Goal: Task Accomplishment & Management: Complete application form

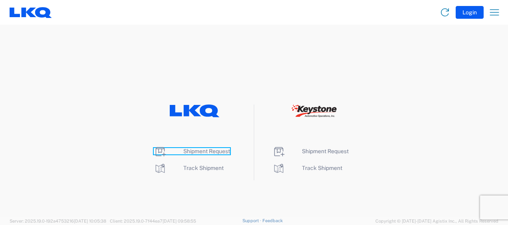
click at [204, 148] on span "Shipment Request" at bounding box center [206, 151] width 47 height 6
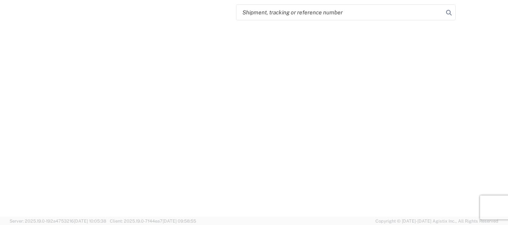
select select "FULL"
select select "LBS"
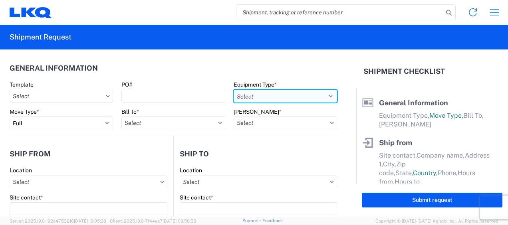
click at [305, 97] on select "Select 53’ Dry Van Flatbed Dropdeck (van) Lowboy (flatbed) Rail" at bounding box center [284, 96] width 103 height 13
select select "STDV"
click at [233, 90] on select "Select 53’ Dry Van Flatbed Dropdeck (van) Lowboy (flatbed) Rail" at bounding box center [284, 96] width 103 height 13
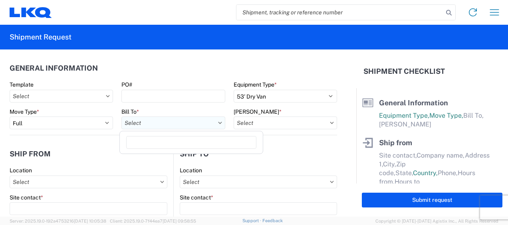
click at [193, 123] on input "text" at bounding box center [172, 123] width 103 height 13
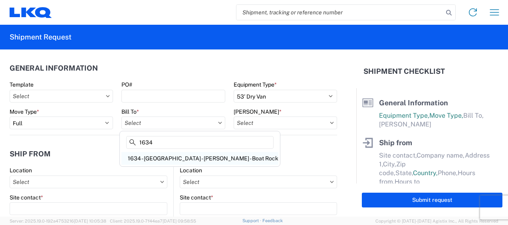
type input "1634"
click at [174, 158] on div "1634 - [GEOGRAPHIC_DATA] - [PERSON_NAME] - Boat Rock" at bounding box center [199, 158] width 157 height 13
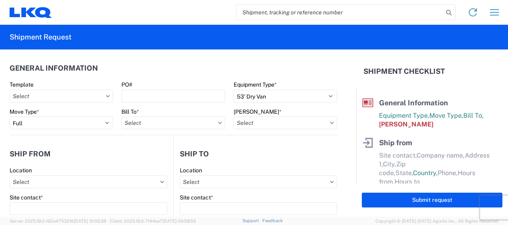
type input "1634 - [GEOGRAPHIC_DATA] - [PERSON_NAME] - Boat Rock"
click at [311, 125] on input "text" at bounding box center [284, 123] width 103 height 13
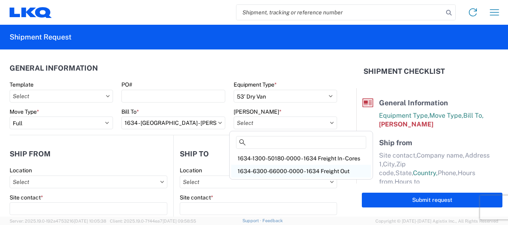
click at [292, 171] on div "1634-6300-66000-0000 - 1634 Freight Out" at bounding box center [301, 171] width 140 height 13
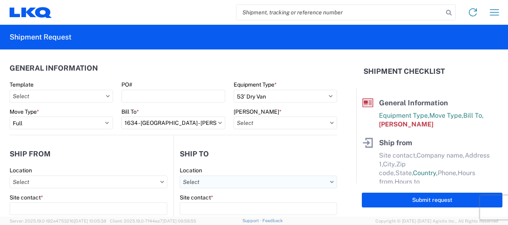
type input "1634-6300-66000-0000 - 1634 Freight Out"
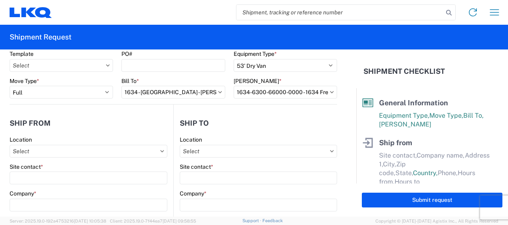
scroll to position [40, 0]
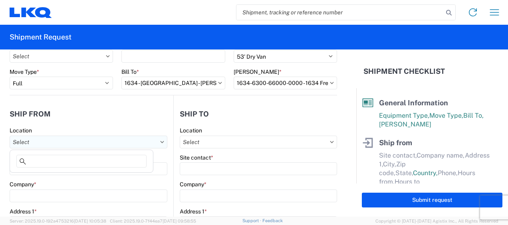
click at [84, 143] on input "text" at bounding box center [89, 142] width 158 height 13
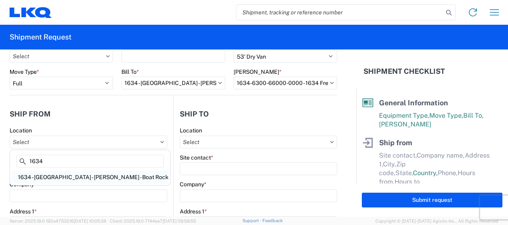
type input "1634"
click at [67, 176] on div "1634 - Atlanta - Knopf - Boat Rock" at bounding box center [90, 177] width 157 height 13
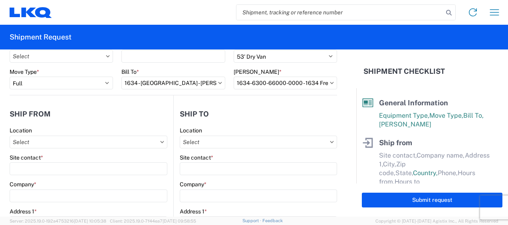
type input "1634 - Atlanta - Knopf - Boat Rock"
type input "LKQ Corporation"
type input "6320 Boat Rock Blvd SW"
type input "Atlanta"
type input "30336"
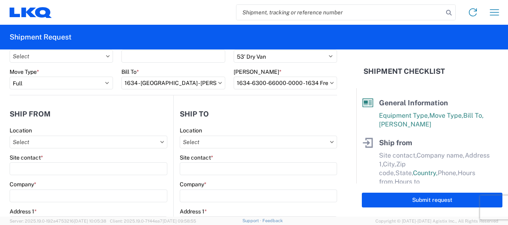
select select "GA"
select select "US"
type input "678-399-8501"
type input "00:00"
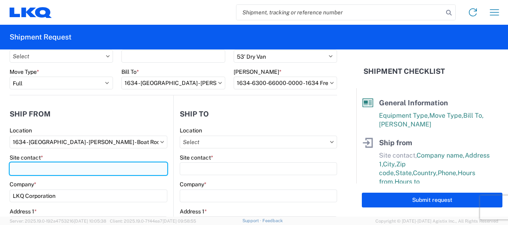
click at [42, 166] on input "Site contact *" at bounding box center [89, 168] width 158 height 13
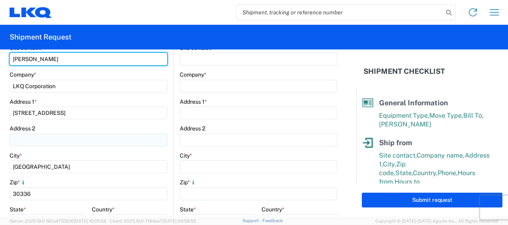
scroll to position [200, 0]
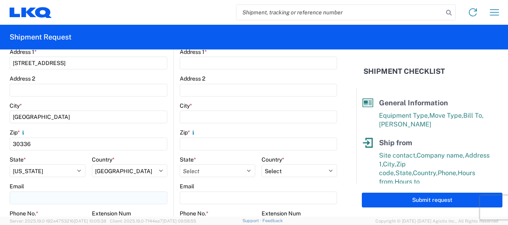
type input "jason v"
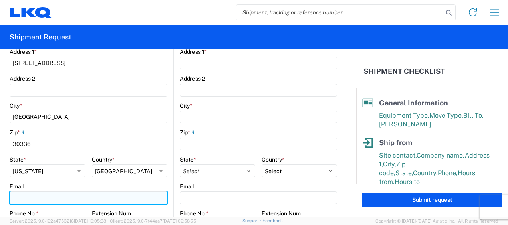
click at [34, 197] on input "Email" at bounding box center [89, 198] width 158 height 13
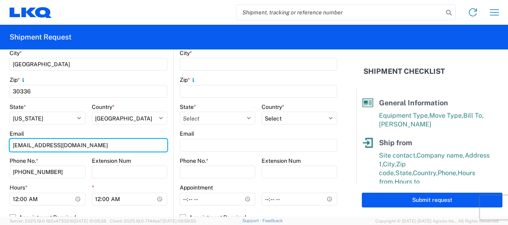
scroll to position [279, 0]
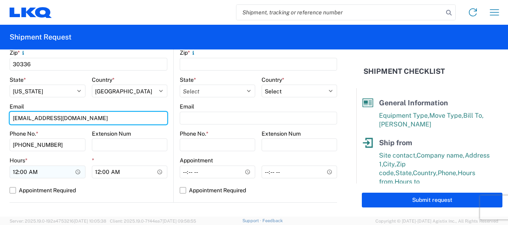
type input "mjvoyles@lkqcorp.com"
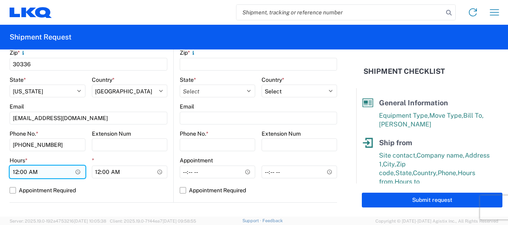
click at [16, 172] on input "00:00" at bounding box center [48, 172] width 76 height 13
type input "07:00"
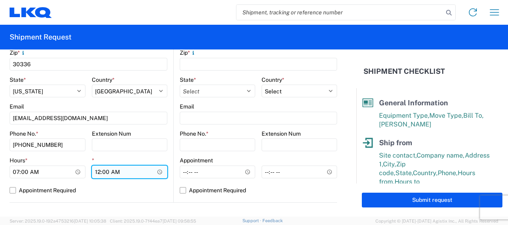
click at [97, 171] on input "00:00" at bounding box center [130, 172] width 76 height 13
type input "11:00"
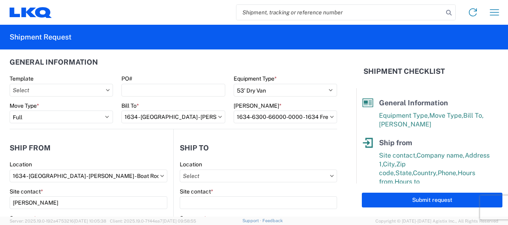
scroll to position [0, 0]
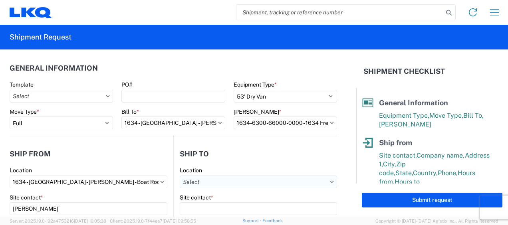
click at [314, 181] on input "text" at bounding box center [258, 182] width 157 height 13
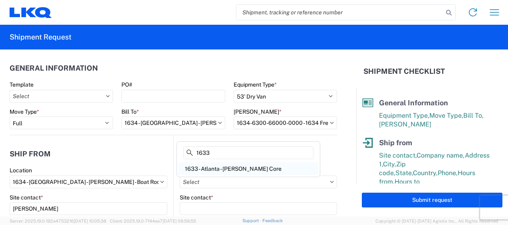
type input "1633"
click at [224, 167] on div "1633 - Atlanta - Knopf Core" at bounding box center [248, 168] width 140 height 13
type input "1633 - Atlanta - Knopf Core"
type input "LKQ Corporation"
type input "4585 Frederick Dr SW"
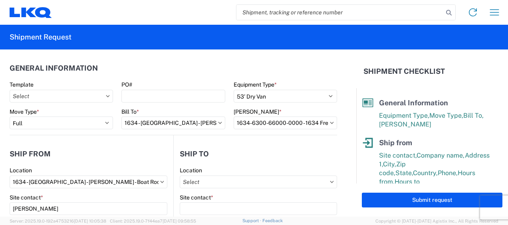
type input "Atlanta"
type input "30336"
select select "GA"
select select "US"
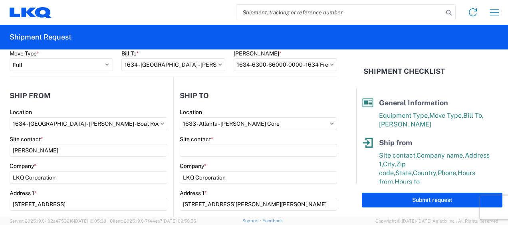
scroll to position [120, 0]
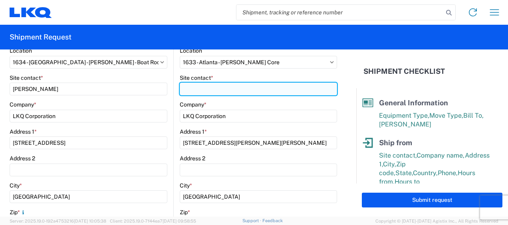
click at [203, 92] on input "Site contact *" at bounding box center [258, 89] width 157 height 13
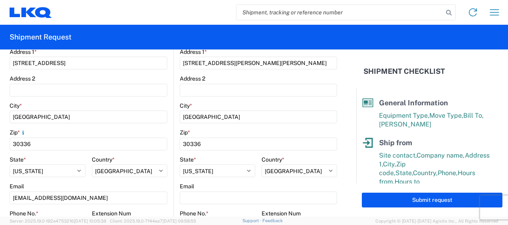
scroll to position [279, 0]
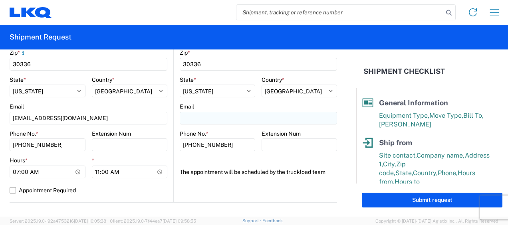
type input "rafael lopez"
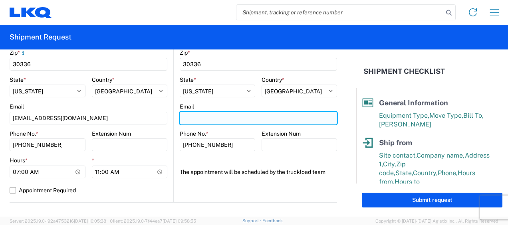
click at [199, 117] on input "Email" at bounding box center [258, 118] width 157 height 13
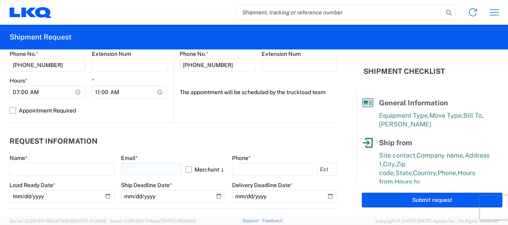
scroll to position [439, 0]
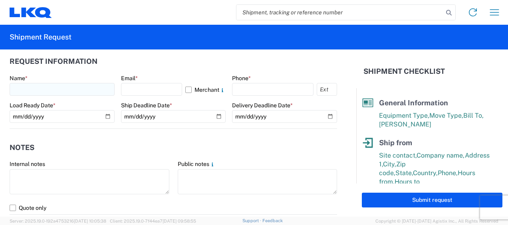
type input "rafxlopez@lkqcorp.com"
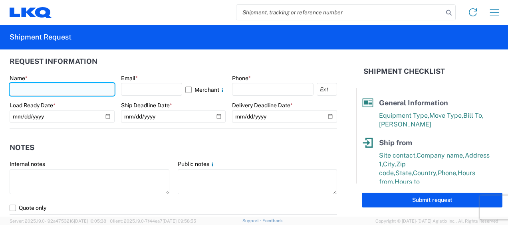
click at [35, 90] on input "text" at bounding box center [62, 89] width 105 height 13
type input "jason v"
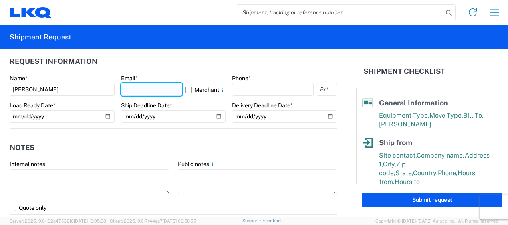
click at [144, 89] on input "text" at bounding box center [151, 89] width 61 height 13
type input "mjvoyles@lkqcorp.com"
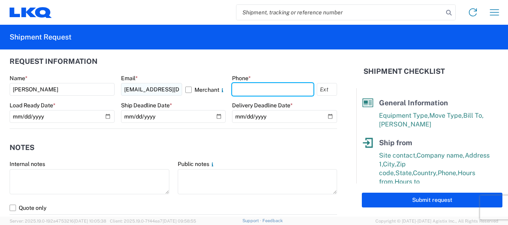
type input "6783998501"
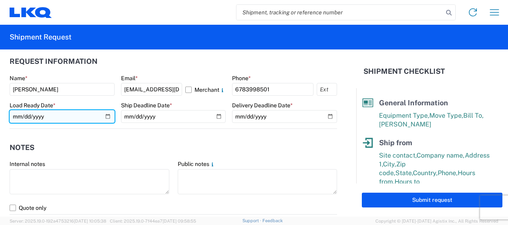
click at [18, 115] on input "date" at bounding box center [62, 116] width 105 height 13
type input "2025-09-16"
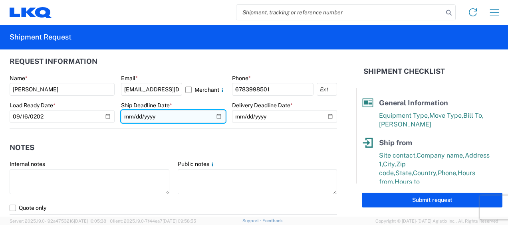
click at [126, 114] on input "date" at bounding box center [173, 116] width 105 height 13
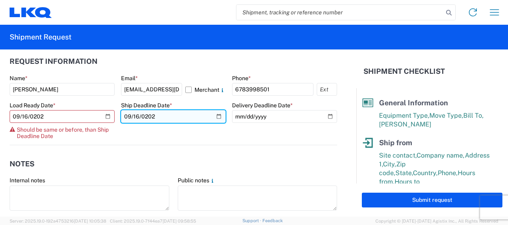
type input "2025-09-16"
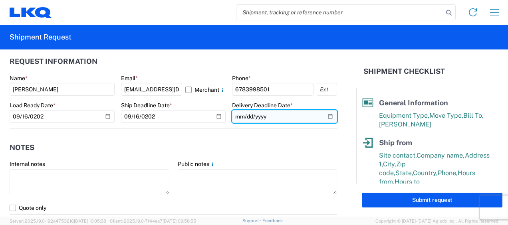
click at [237, 115] on input "date" at bounding box center [284, 116] width 105 height 13
type input "2025-09-16"
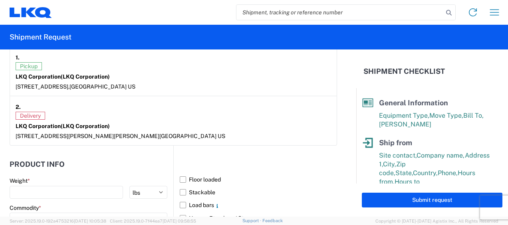
scroll to position [679, 0]
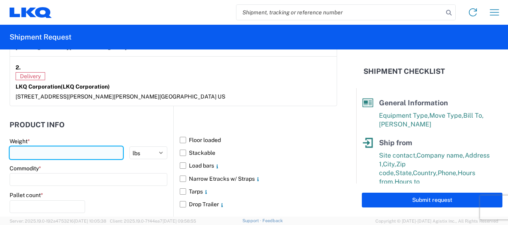
click at [63, 152] on input "number" at bounding box center [66, 152] width 113 height 13
type input "44000"
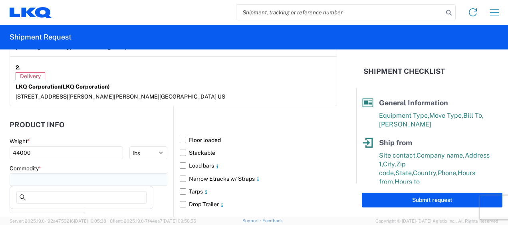
click at [103, 175] on input at bounding box center [89, 179] width 158 height 13
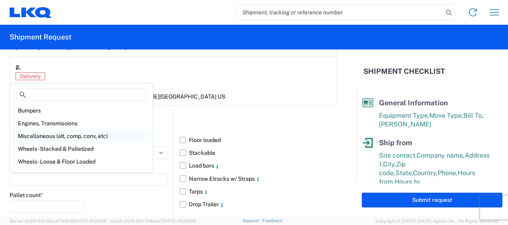
click at [69, 135] on div "Miscellaneous (alt, comp, conv, etc)" at bounding box center [82, 136] width 140 height 13
type input "Miscellaneous (alt, comp, conv, etc)"
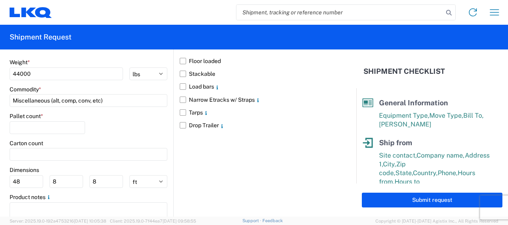
scroll to position [758, 0]
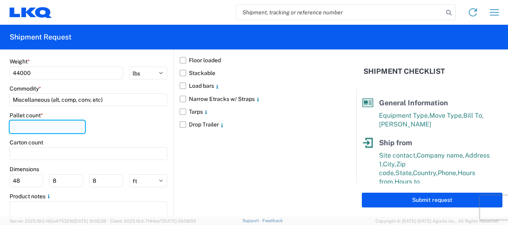
click at [75, 121] on input "number" at bounding box center [47, 127] width 75 height 13
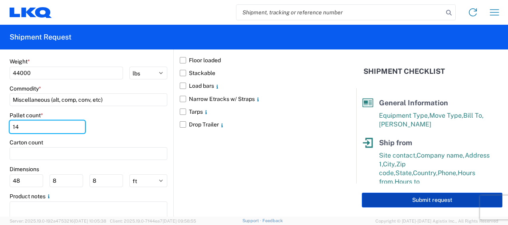
type input "14"
click at [418, 203] on button "Submit request" at bounding box center [432, 200] width 140 height 15
select select "US"
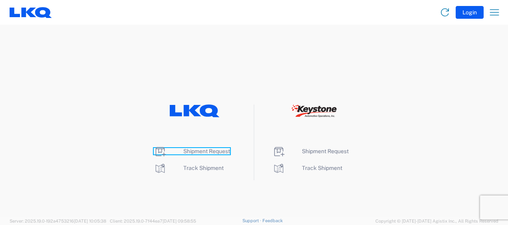
click at [204, 148] on span "Shipment Request" at bounding box center [206, 151] width 47 height 6
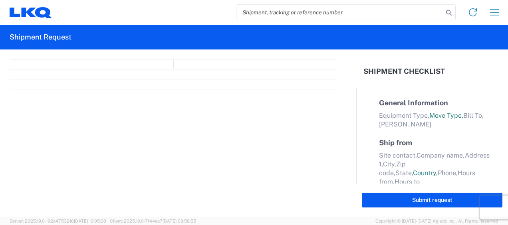
select select "FULL"
select select "LBS"
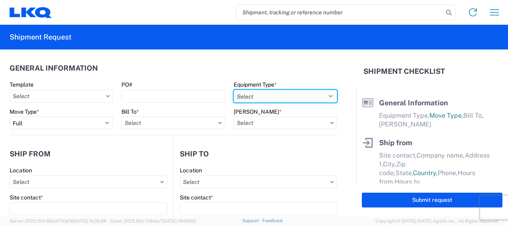
click at [301, 96] on select "Select 53’ Dry Van Flatbed Dropdeck (van) Lowboy (flatbed) Rail" at bounding box center [284, 96] width 103 height 13
select select "STDV"
click at [233, 90] on select "Select 53’ Dry Van Flatbed Dropdeck (van) Lowboy (flatbed) Rail" at bounding box center [284, 96] width 103 height 13
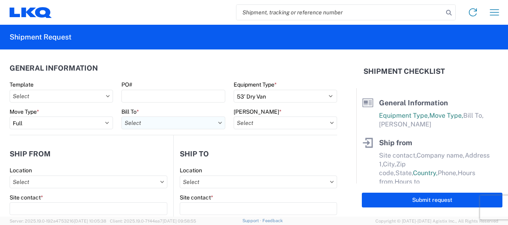
click at [159, 123] on input "text" at bounding box center [172, 123] width 103 height 13
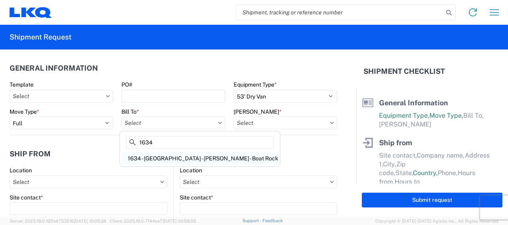
type input "1634"
click at [175, 158] on div "1634 - Atlanta - Knopf - Boat Rock" at bounding box center [199, 158] width 157 height 13
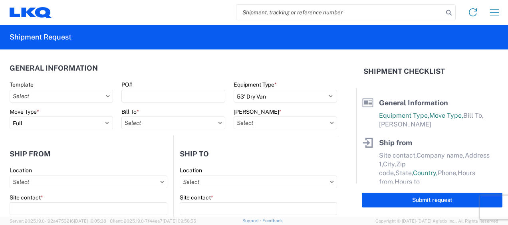
type input "1634 - Atlanta - Knopf - Boat Rock"
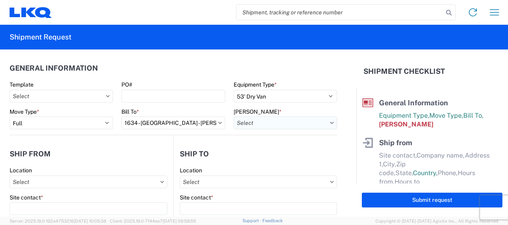
click at [299, 122] on input "text" at bounding box center [284, 123] width 103 height 13
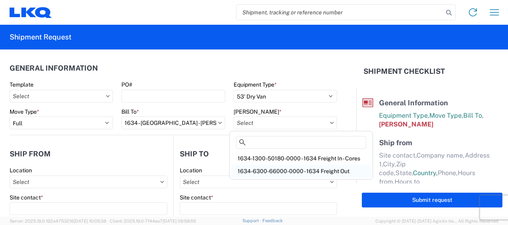
click at [313, 170] on div "1634-6300-66000-0000 - 1634 Freight Out" at bounding box center [301, 171] width 140 height 13
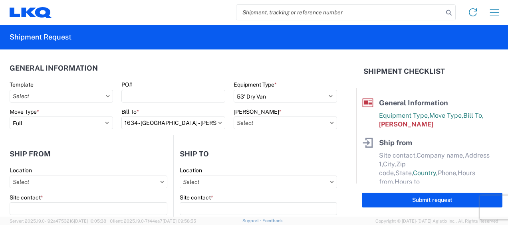
type input "1634-6300-66000-0000 - 1634 Freight Out"
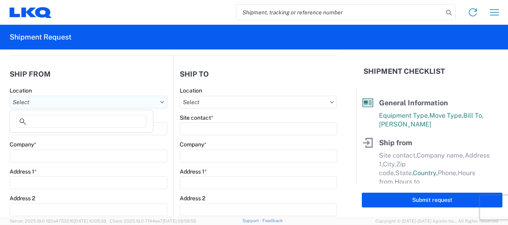
click at [34, 98] on input "text" at bounding box center [89, 102] width 158 height 13
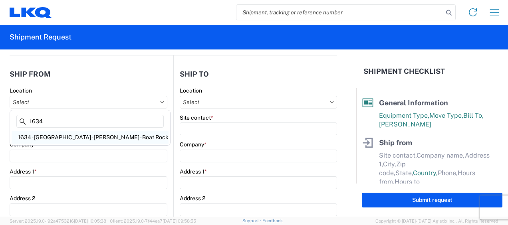
type input "1634"
click at [87, 136] on div "1634 - Atlanta - Knopf - Boat Rock" at bounding box center [90, 137] width 157 height 13
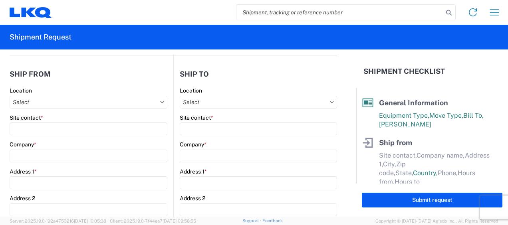
type input "1634 - Atlanta - Knopf - Boat Rock"
type input "LKQ Corporation"
type input "6320 Boat Rock Blvd SW"
type input "Atlanta"
type input "30336"
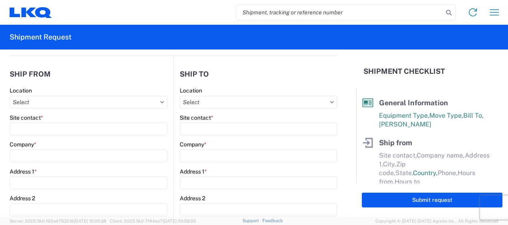
select select "GA"
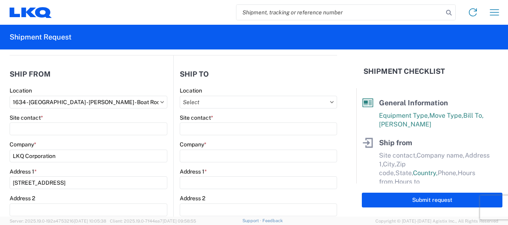
select select "US"
type input "678-399-8501"
type input "00:00"
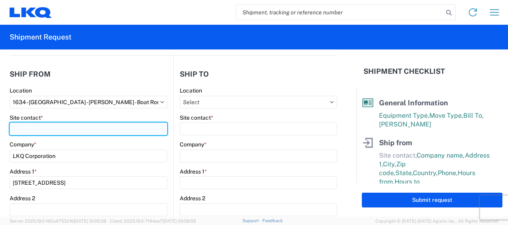
click at [30, 127] on input "Site contact *" at bounding box center [89, 129] width 158 height 13
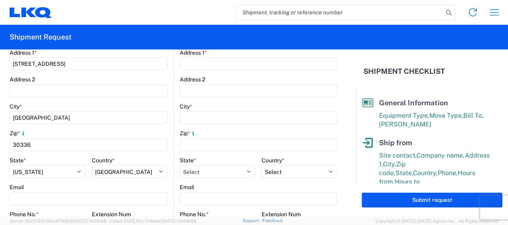
scroll to position [200, 0]
type input "jason voyles"
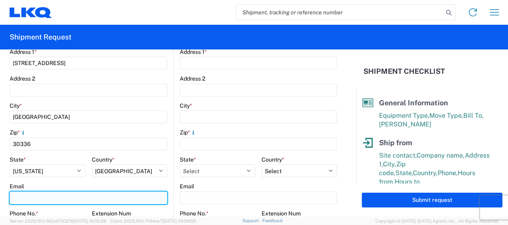
click at [38, 197] on input "Email" at bounding box center [89, 198] width 158 height 13
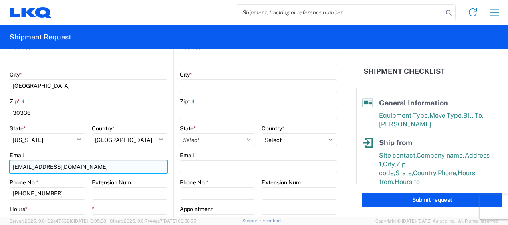
scroll to position [239, 0]
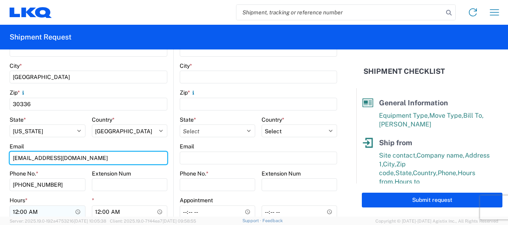
type input "mjvoyles@lkqcorp.com"
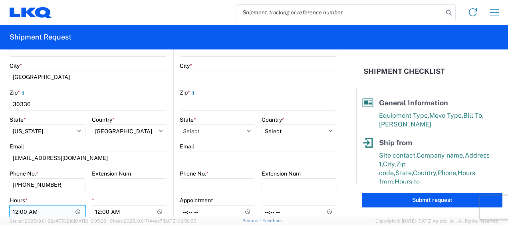
click at [14, 210] on input "00:00" at bounding box center [48, 212] width 76 height 13
type input "07:00"
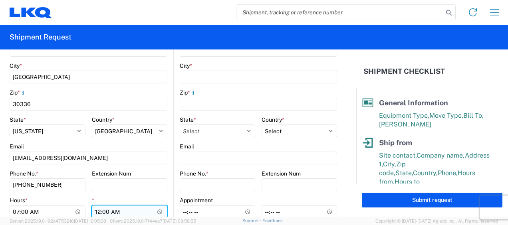
click at [97, 212] on input "00:00" at bounding box center [130, 212] width 76 height 13
click at [117, 212] on input "01:00" at bounding box center [130, 212] width 76 height 13
type input "13:00"
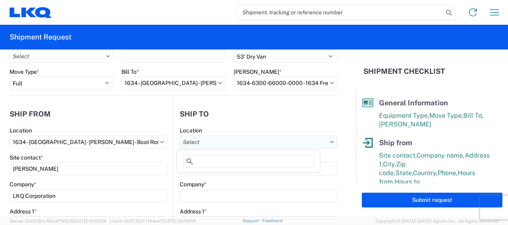
click at [283, 138] on input "text" at bounding box center [258, 142] width 157 height 13
type input "3383"
click at [219, 176] on div "3383 - Northern Lights" at bounding box center [248, 177] width 140 height 13
type input "3383 - Northern Lights"
type input "Kelli Bosworth"
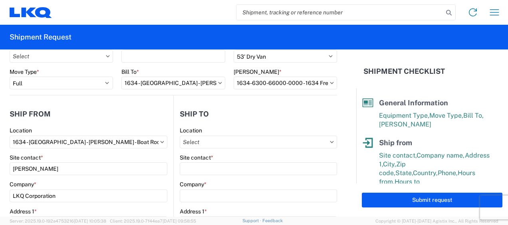
type input "LKQ Corporation"
type input "157 West Beech Street"
type input "Cedar Springs"
type input "49319"
type input "kjbosworth@lkqcorp.com"
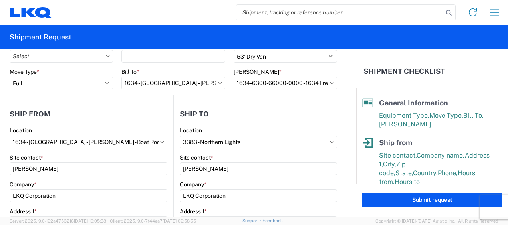
select select "MI"
select select "US"
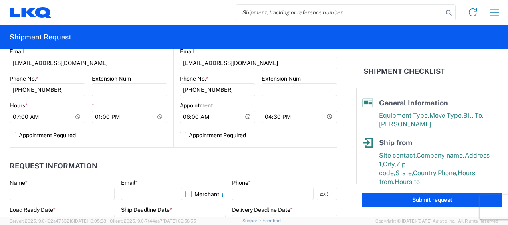
scroll to position [399, 0]
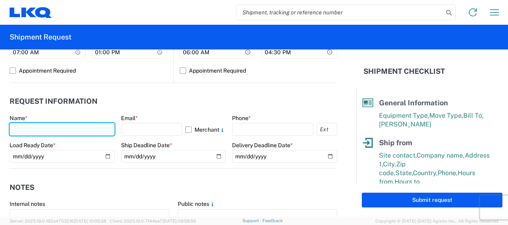
click at [25, 131] on input "text" at bounding box center [62, 129] width 105 height 13
type input "mjvoyles@lkqcorp.com"
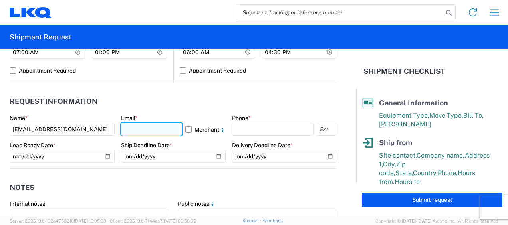
click at [143, 126] on input "text" at bounding box center [151, 129] width 61 height 13
type input "mjvoyles@lkqcorp.com"
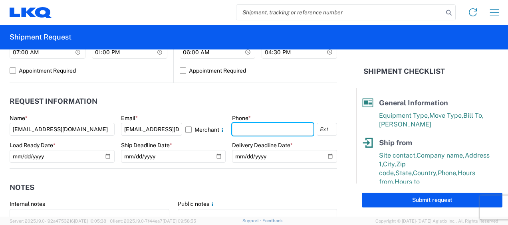
type input "6783998501"
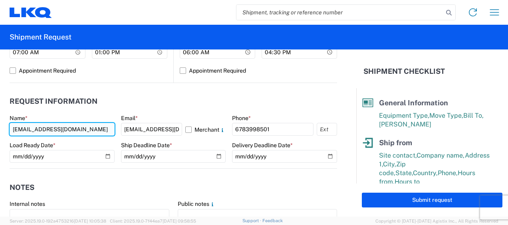
click at [77, 130] on input "mjvoyles@lkqcorp.com" at bounding box center [62, 129] width 105 height 13
type input "m"
type input "jason v"
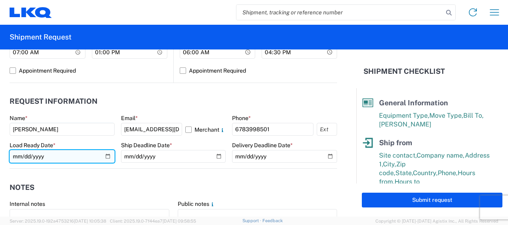
click at [17, 155] on input "date" at bounding box center [62, 156] width 105 height 13
type input "2025-09-16"
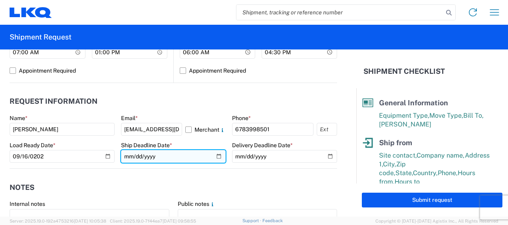
click at [129, 156] on input "date" at bounding box center [173, 156] width 105 height 13
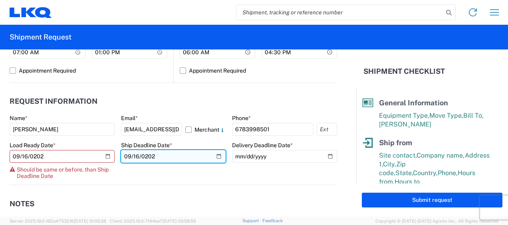
type input "2025-09-16"
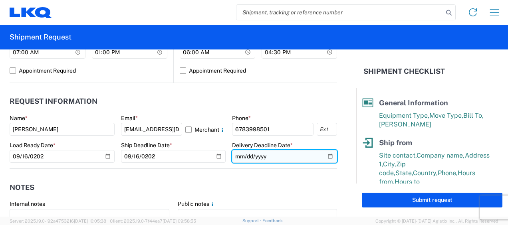
click at [235, 157] on input "date" at bounding box center [284, 156] width 105 height 13
type input "2025-09-18"
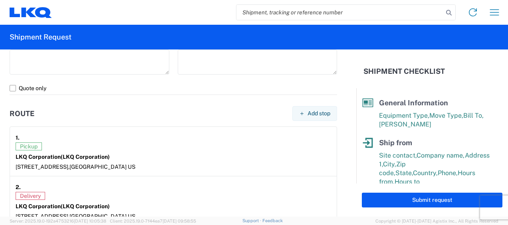
scroll to position [679, 0]
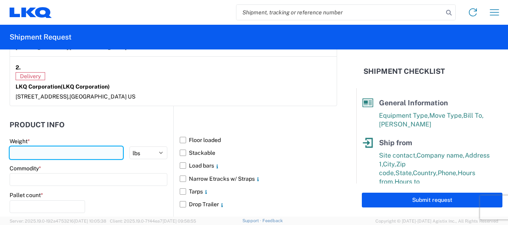
click at [91, 148] on input "number" at bounding box center [66, 152] width 113 height 13
type input "20000"
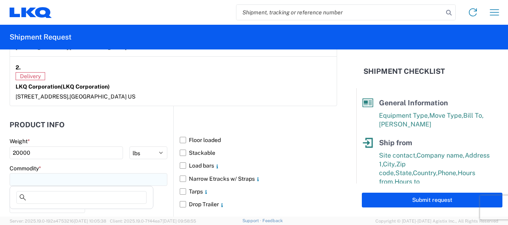
click at [92, 178] on input at bounding box center [89, 179] width 158 height 13
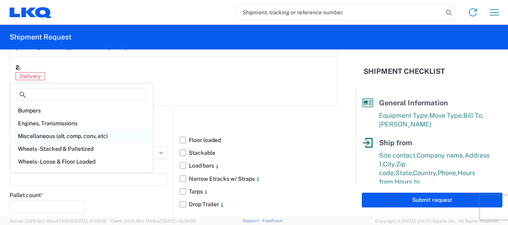
scroll to position [40, 0]
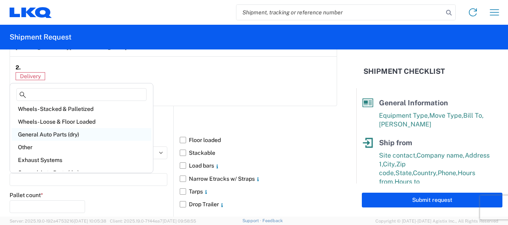
click at [48, 134] on div "General Auto Parts (dry)" at bounding box center [82, 134] width 140 height 13
type input "General Auto Parts (dry)"
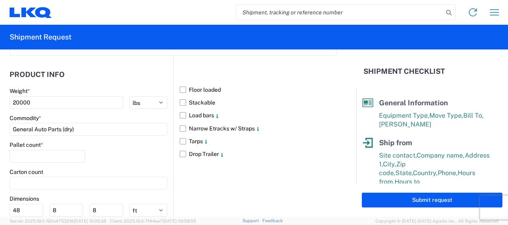
scroll to position [758, 0]
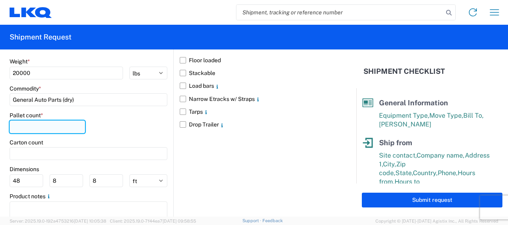
click at [61, 126] on input "number" at bounding box center [47, 127] width 75 height 13
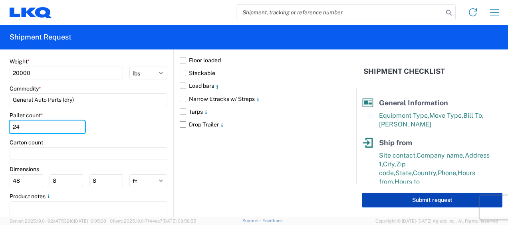
type input "24"
click at [424, 197] on button "Submit request" at bounding box center [432, 200] width 140 height 15
select select "US"
